Goal: Find specific page/section

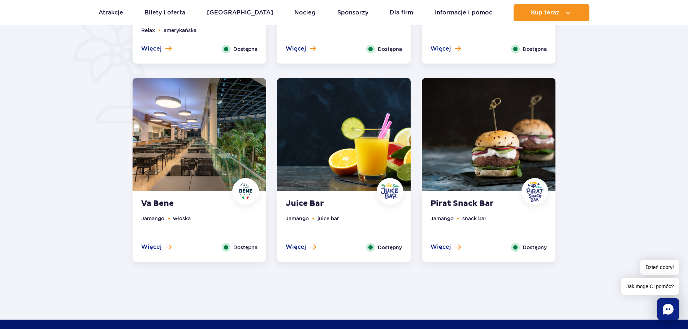
scroll to position [542, 0]
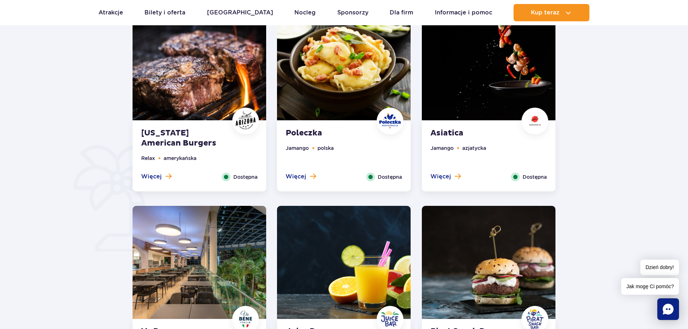
click at [191, 161] on li "amerykańska" at bounding box center [180, 158] width 33 height 8
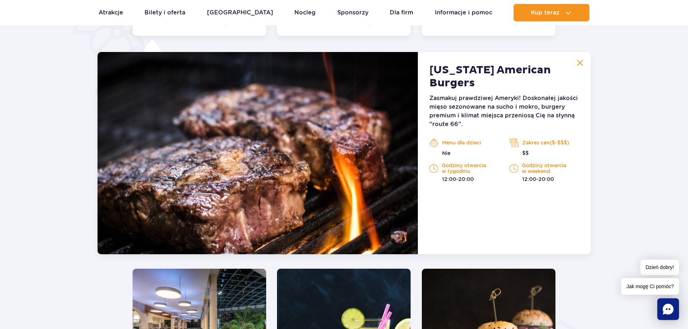
scroll to position [561, 0]
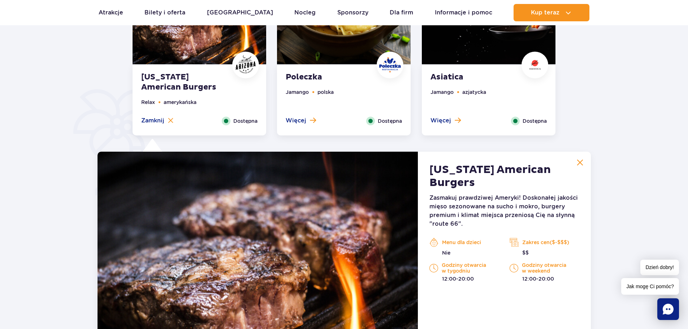
click at [337, 97] on ul "Jamango polska" at bounding box center [344, 102] width 116 height 29
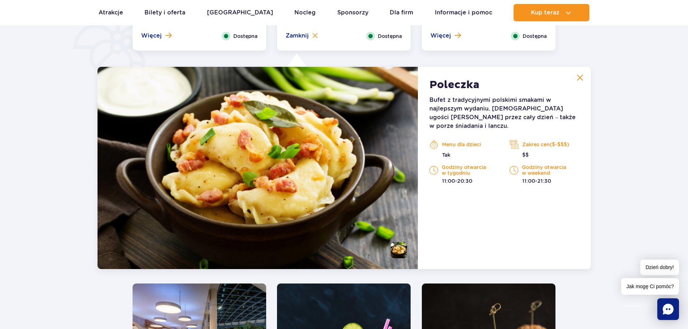
scroll to position [525, 0]
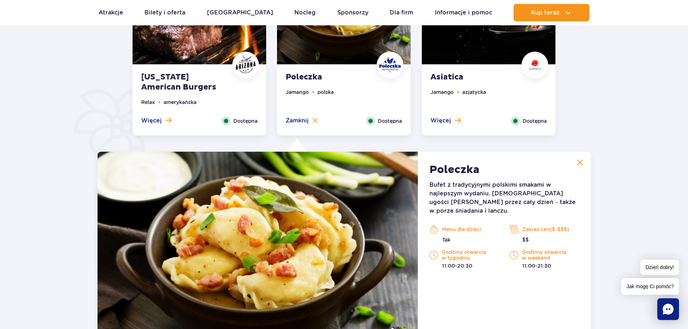
click at [442, 97] on ul "Jamango azjatycka" at bounding box center [488, 102] width 116 height 29
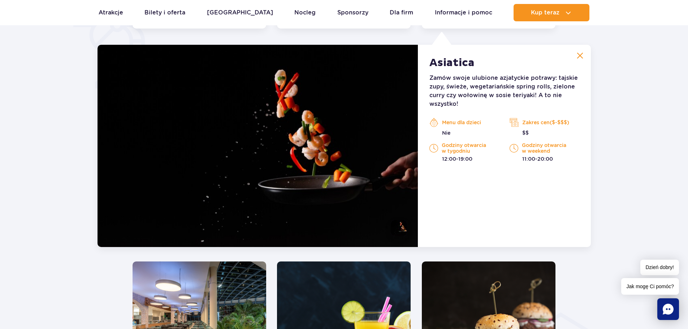
scroll to position [561, 0]
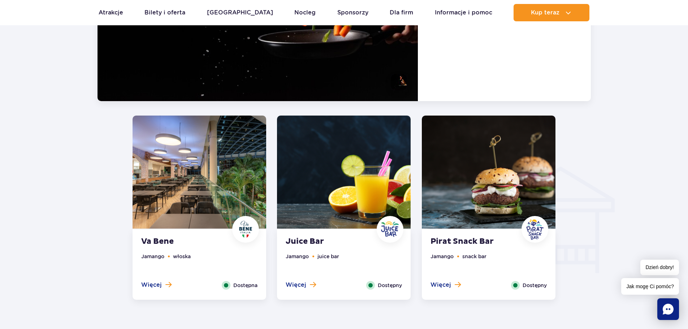
click at [193, 261] on ul "Jamango włoska" at bounding box center [199, 266] width 116 height 29
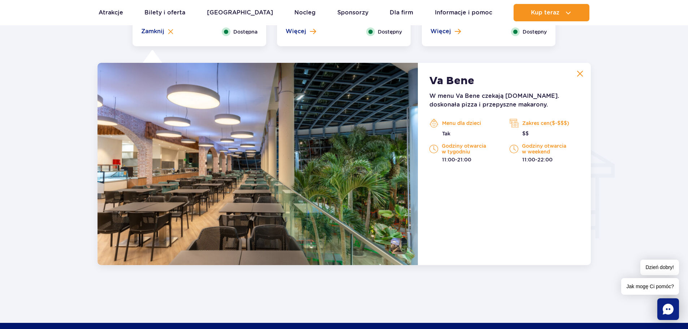
scroll to position [760, 0]
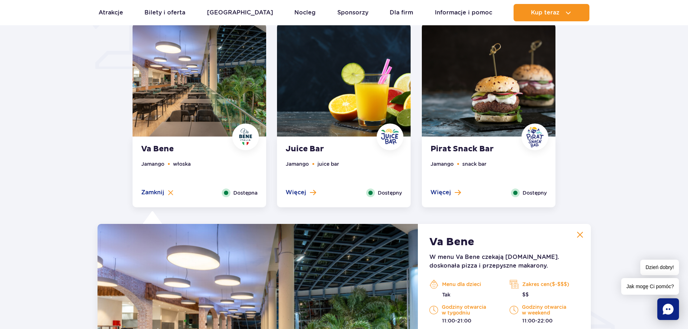
click at [462, 156] on div "Pirat Snack Bar Jamango snack bar Więcej Zamknij Dostępny" at bounding box center [489, 172] width 134 height 70
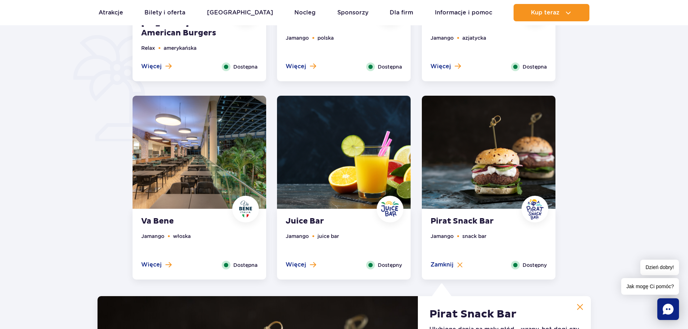
click at [234, 222] on div "Va Bene Jamango włoska Więcej Zamknij Dostępna" at bounding box center [199, 244] width 134 height 70
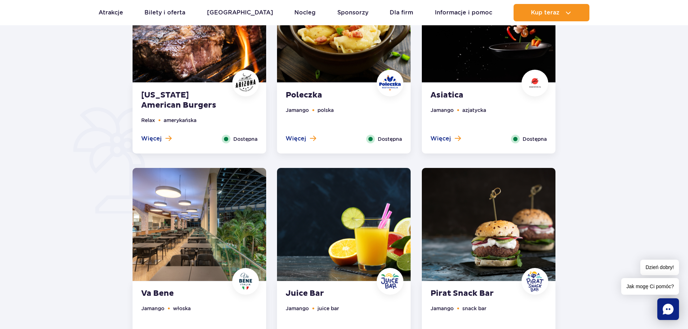
click at [343, 96] on strong "Poleczka" at bounding box center [329, 95] width 87 height 10
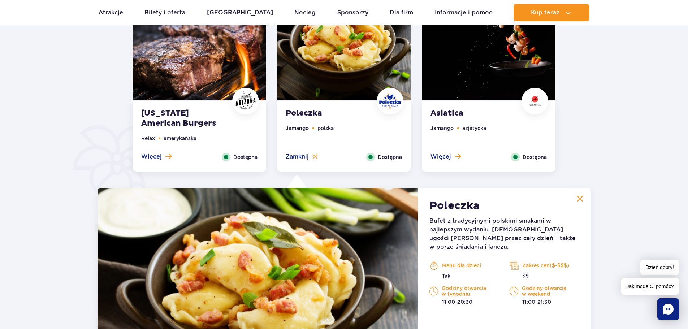
click at [469, 114] on strong "Asiatica" at bounding box center [473, 113] width 87 height 10
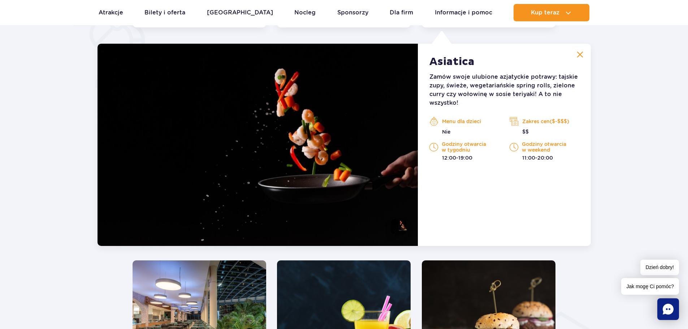
scroll to position [561, 0]
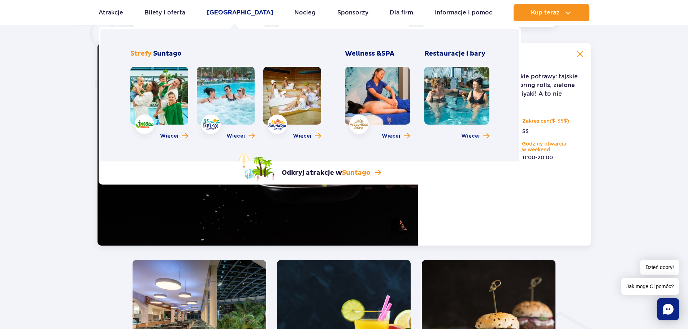
click at [236, 9] on link "[GEOGRAPHIC_DATA]" at bounding box center [240, 12] width 66 height 17
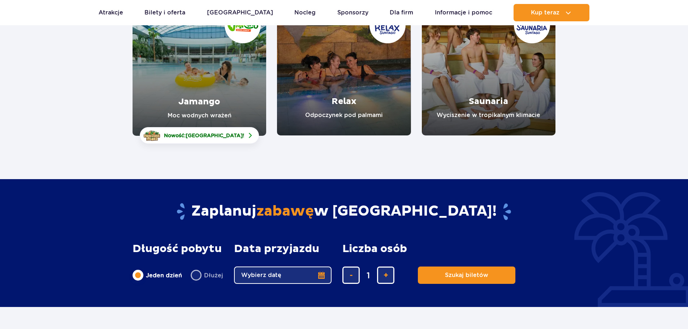
scroll to position [144, 0]
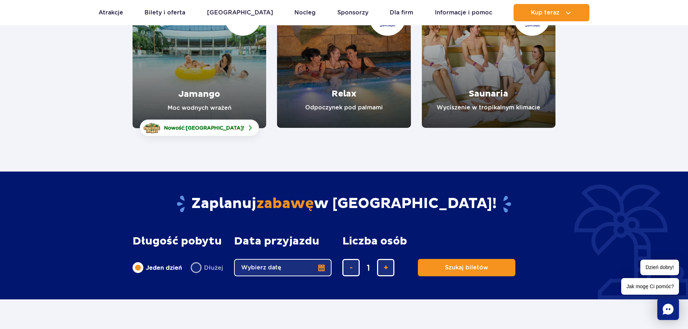
click at [488, 91] on link "Saunaria" at bounding box center [489, 61] width 134 height 134
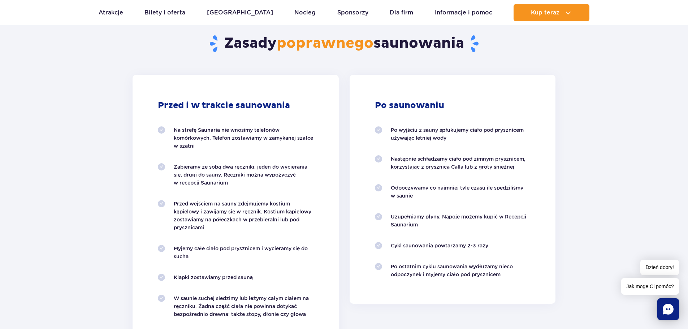
scroll to position [758, 0]
